Goal: Use online tool/utility

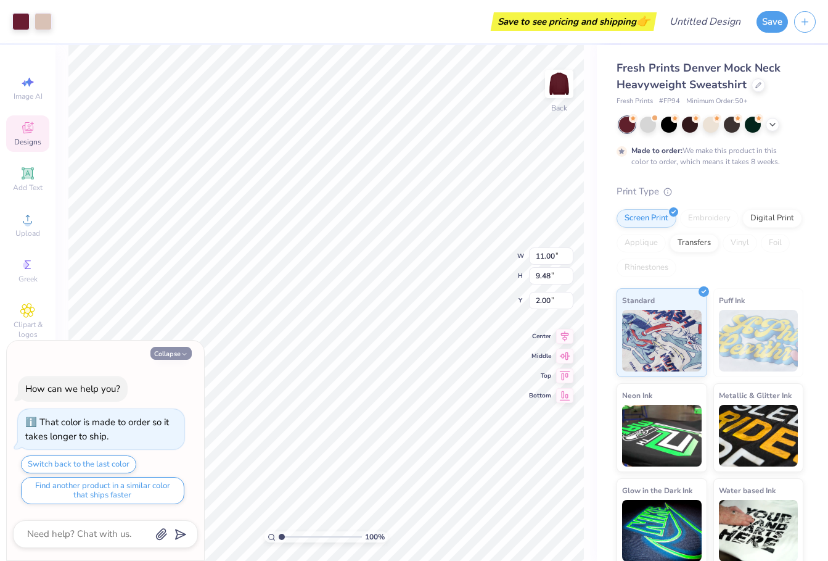
click at [173, 356] on button "Collapse" at bounding box center [170, 353] width 41 height 13
type textarea "x"
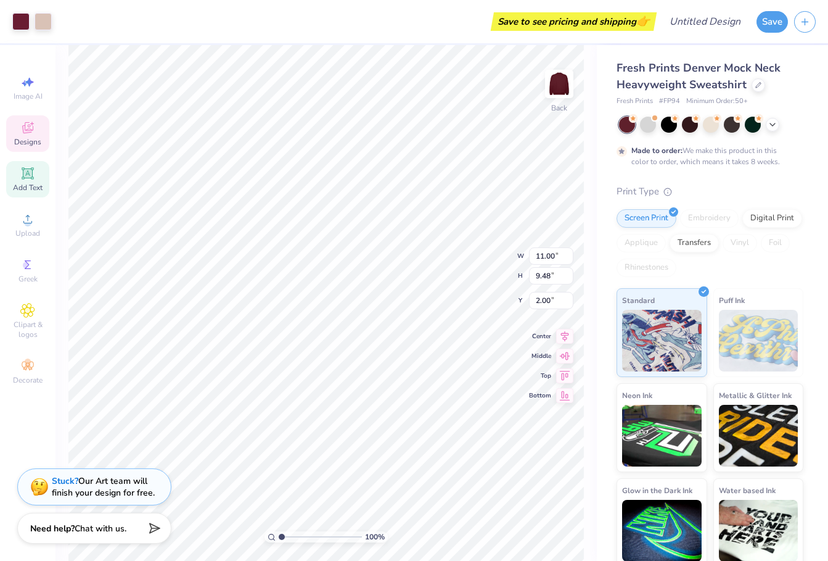
click at [25, 167] on icon at bounding box center [27, 173] width 15 height 15
type input "5.84"
type input "1.69"
type input "9.15"
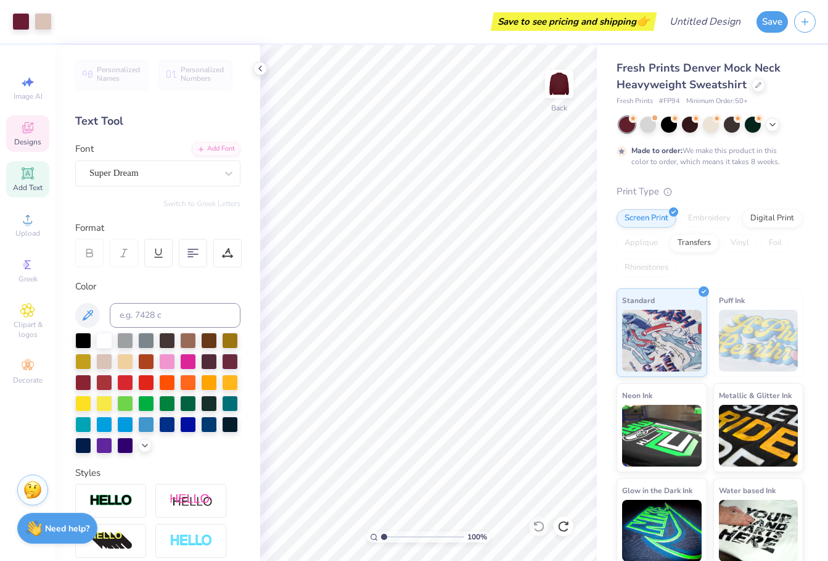
click at [24, 136] on div "Designs" at bounding box center [27, 133] width 43 height 36
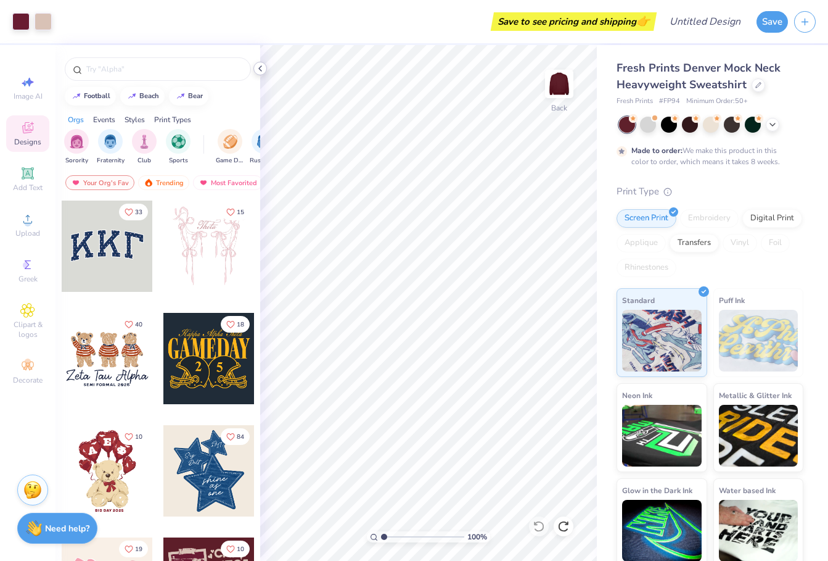
click at [253, 65] on div at bounding box center [260, 69] width 14 height 14
